Goal: Information Seeking & Learning: Learn about a topic

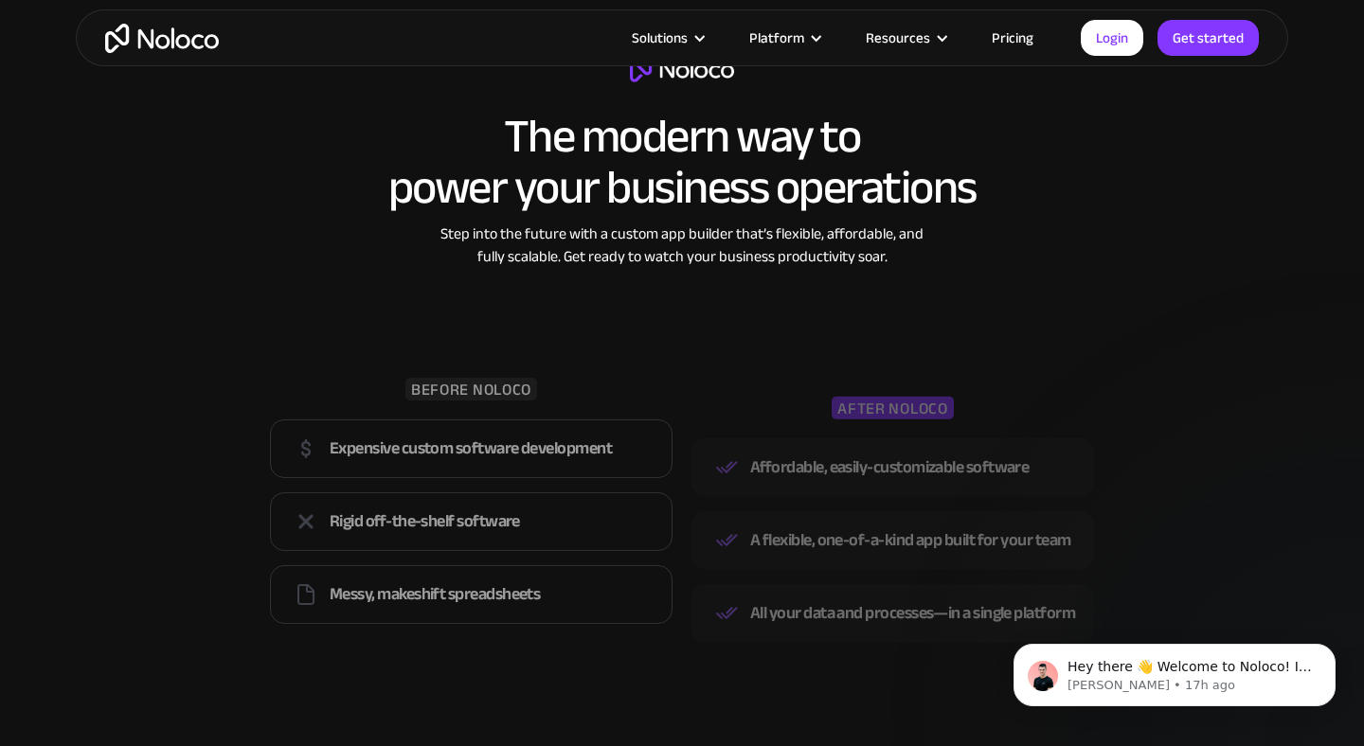
scroll to position [2495, 0]
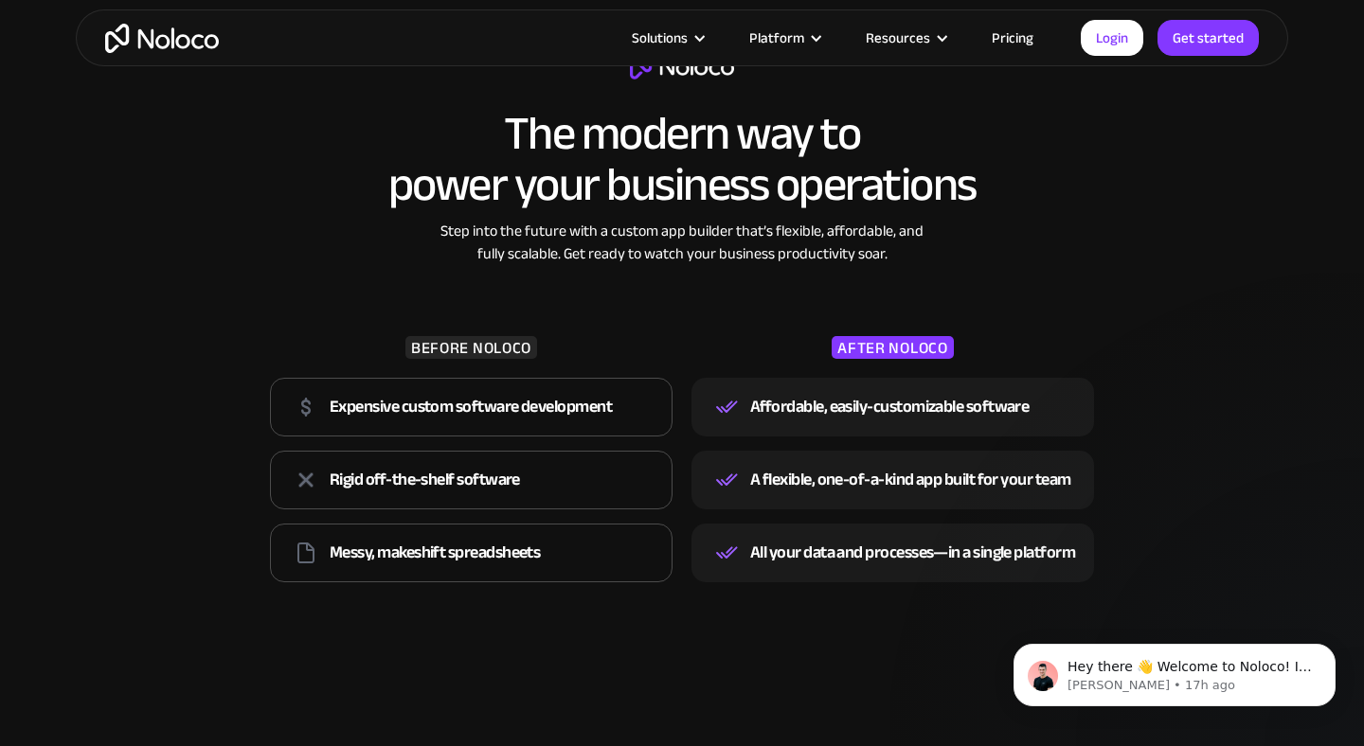
click at [1029, 33] on link "Pricing" at bounding box center [1012, 38] width 89 height 25
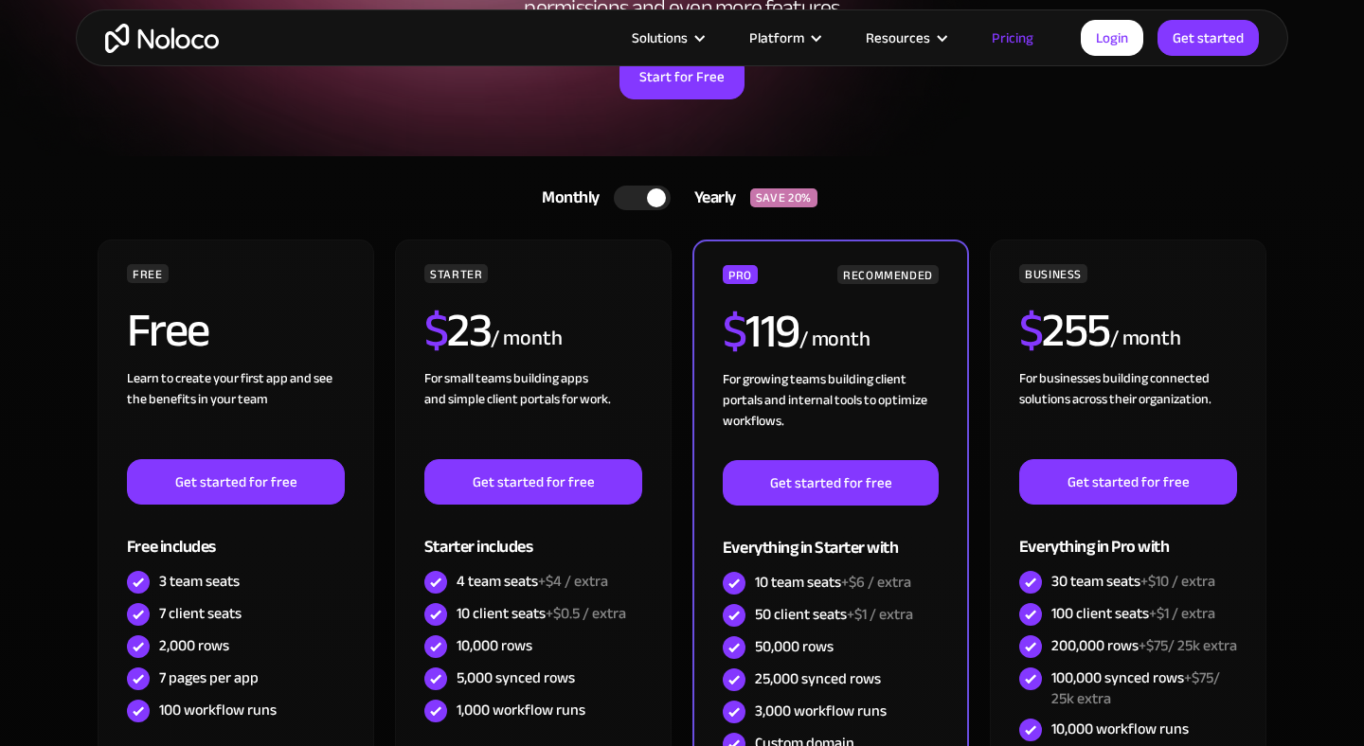
click at [628, 190] on div at bounding box center [642, 198] width 57 height 25
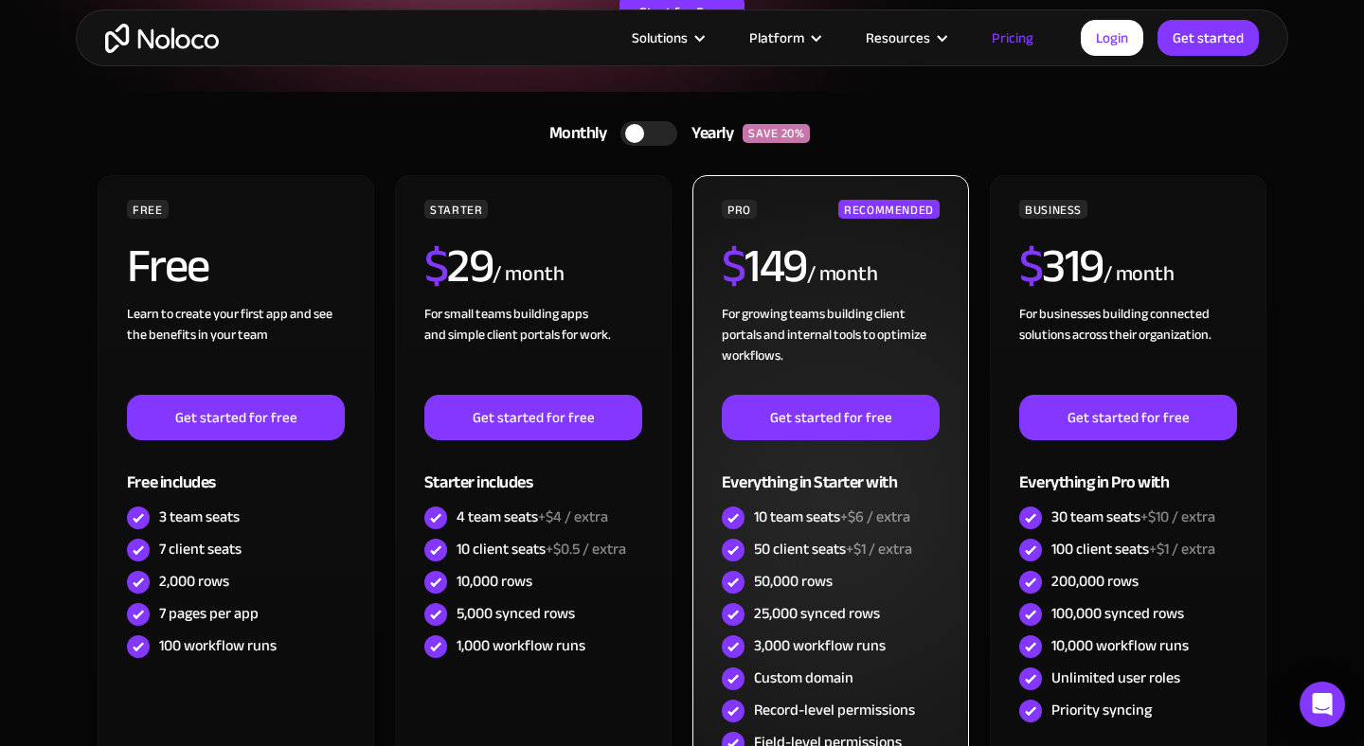
scroll to position [261, 0]
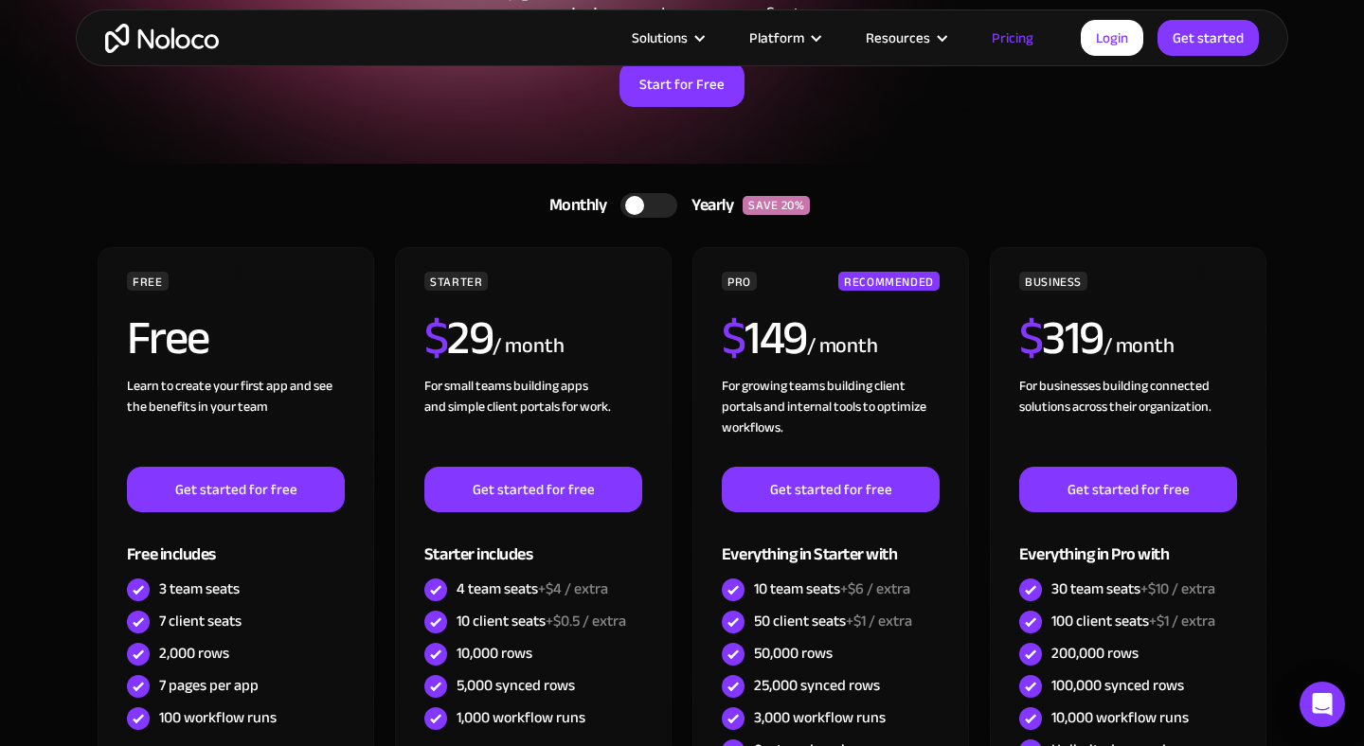
click at [659, 189] on link "Monthly Yearly SAVE 20%" at bounding box center [683, 205] width 314 height 45
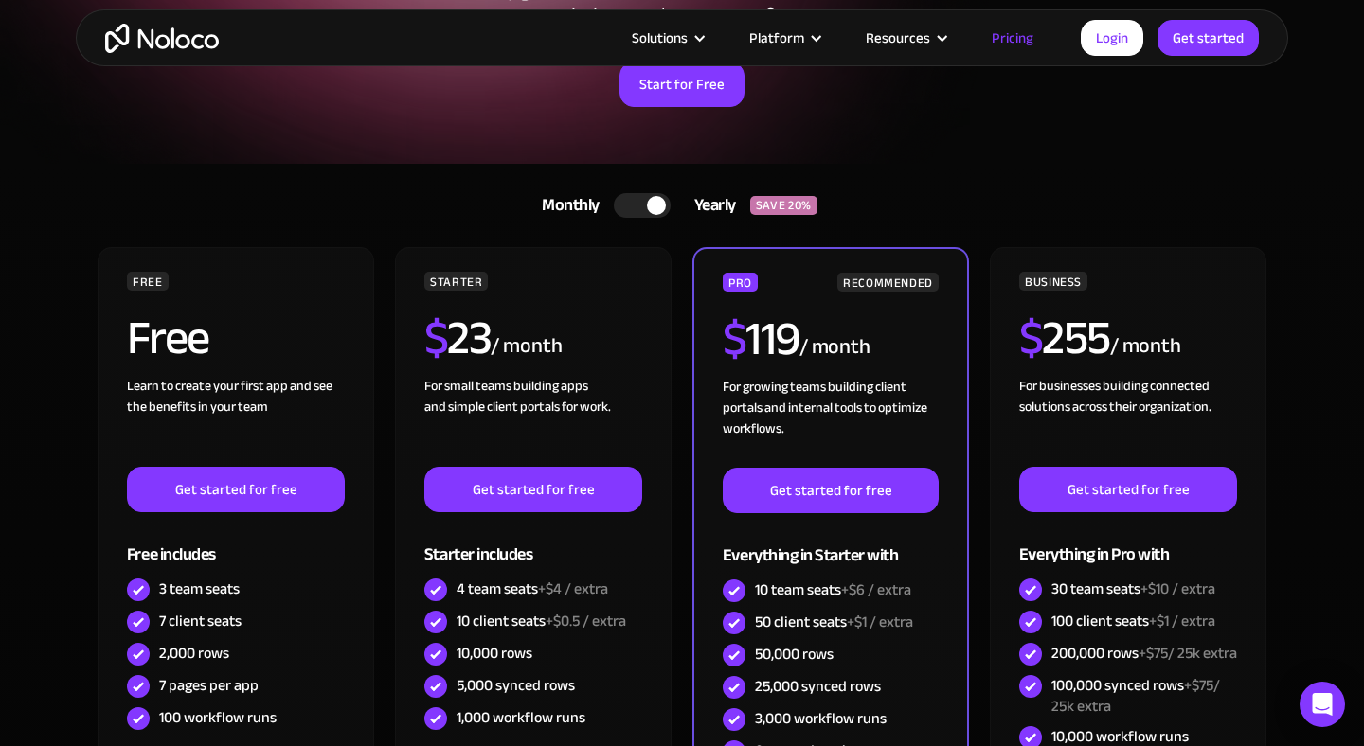
click at [659, 200] on div at bounding box center [656, 205] width 19 height 19
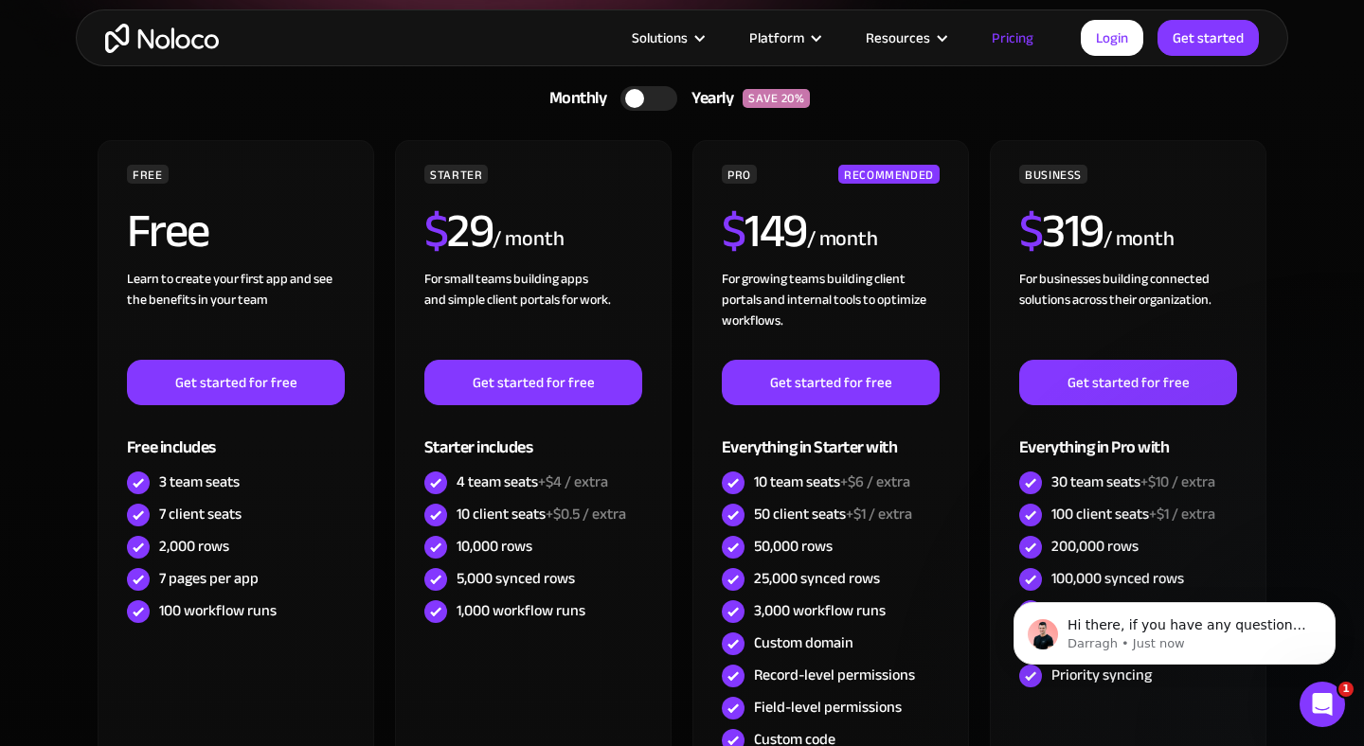
scroll to position [0, 0]
